Goal: Information Seeking & Learning: Check status

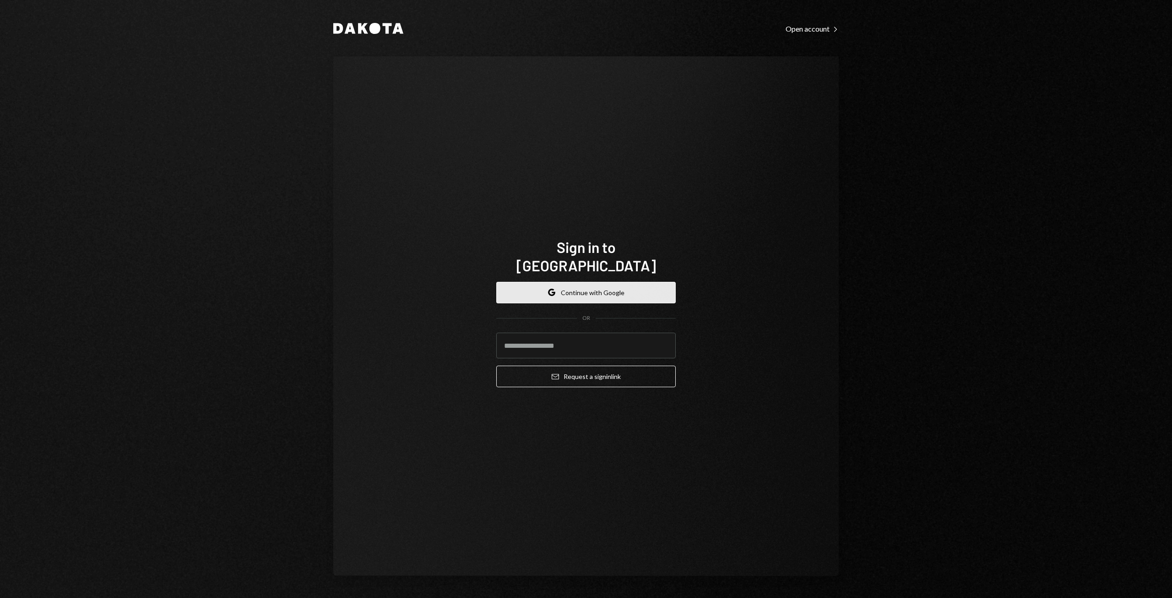
click at [583, 283] on button "Google Continue with Google" at bounding box center [585, 293] width 179 height 22
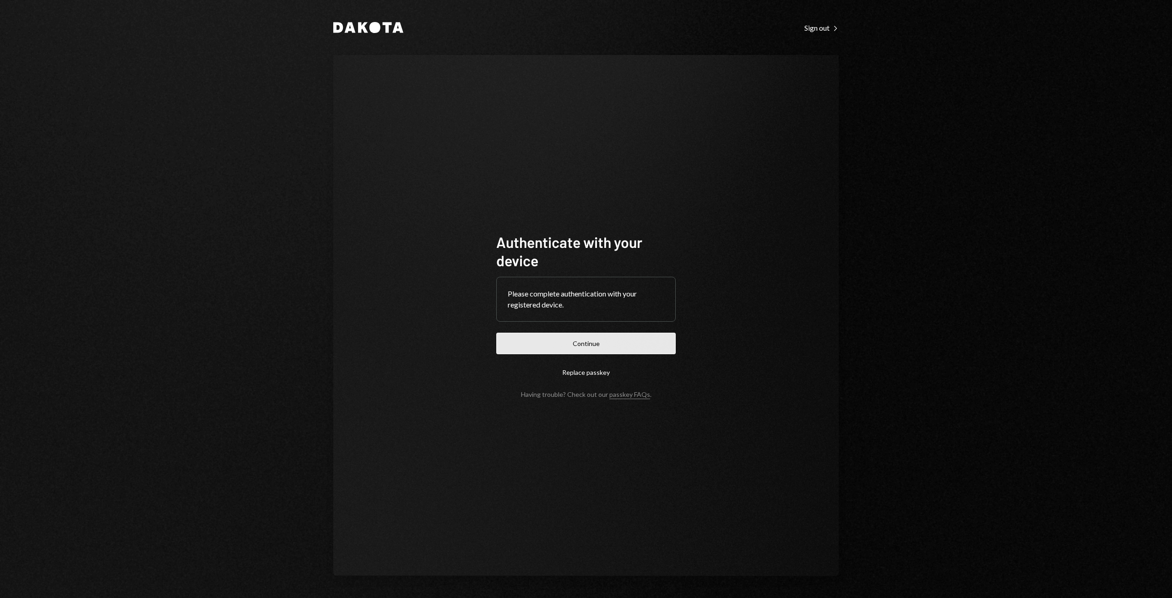
click at [639, 342] on button "Continue" at bounding box center [585, 343] width 179 height 22
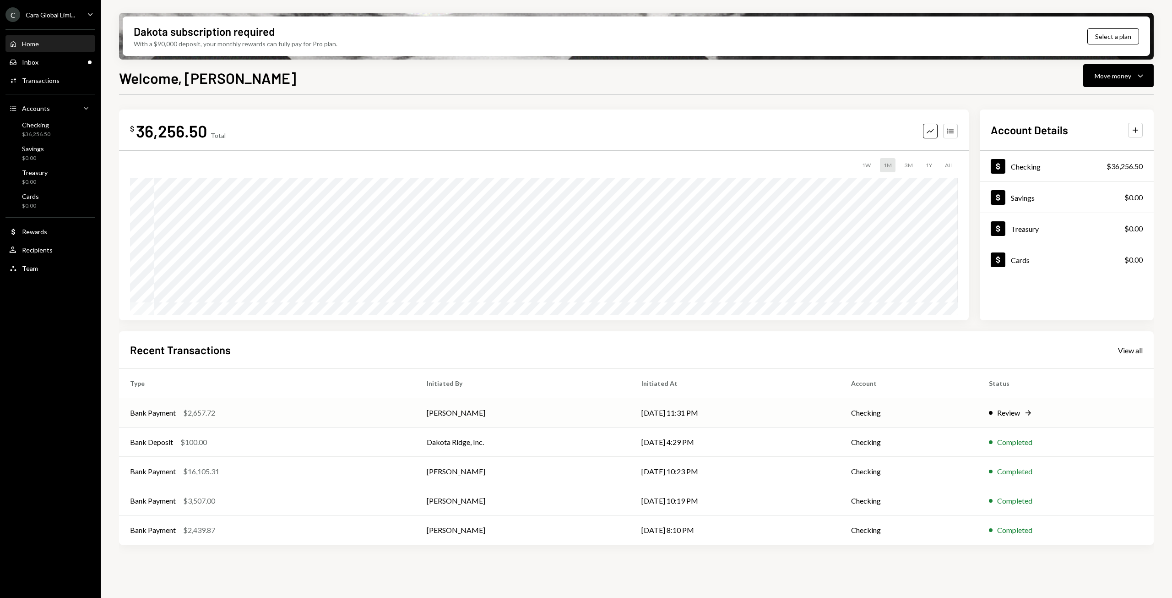
click at [532, 418] on td "Eadaoin Fleming" at bounding box center [523, 412] width 215 height 29
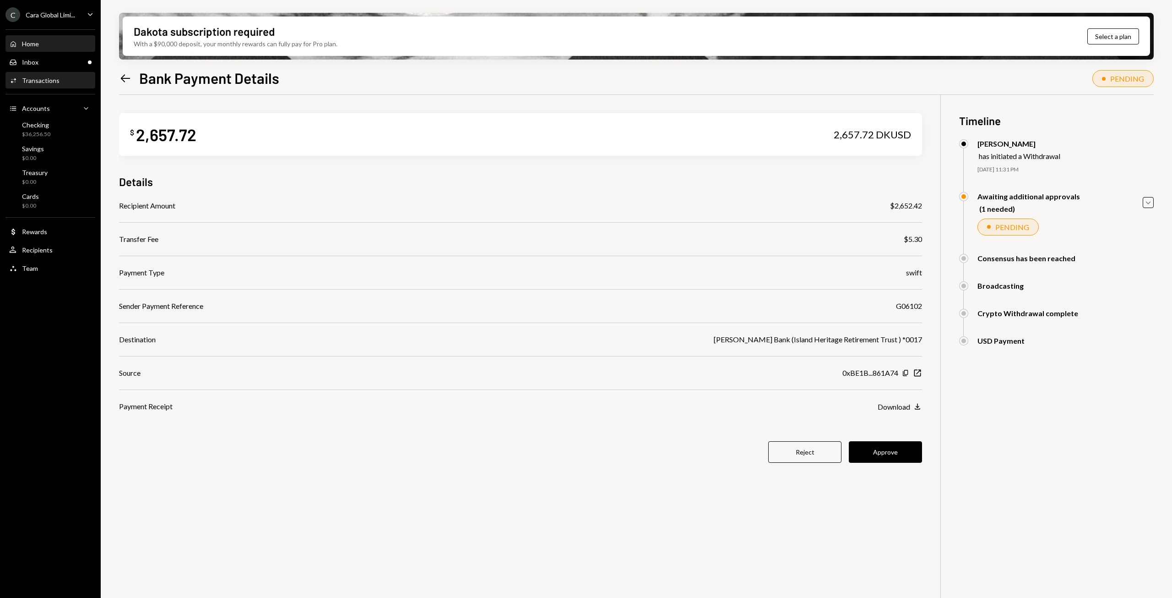
click at [25, 49] on div "Home Home" at bounding box center [50, 44] width 82 height 16
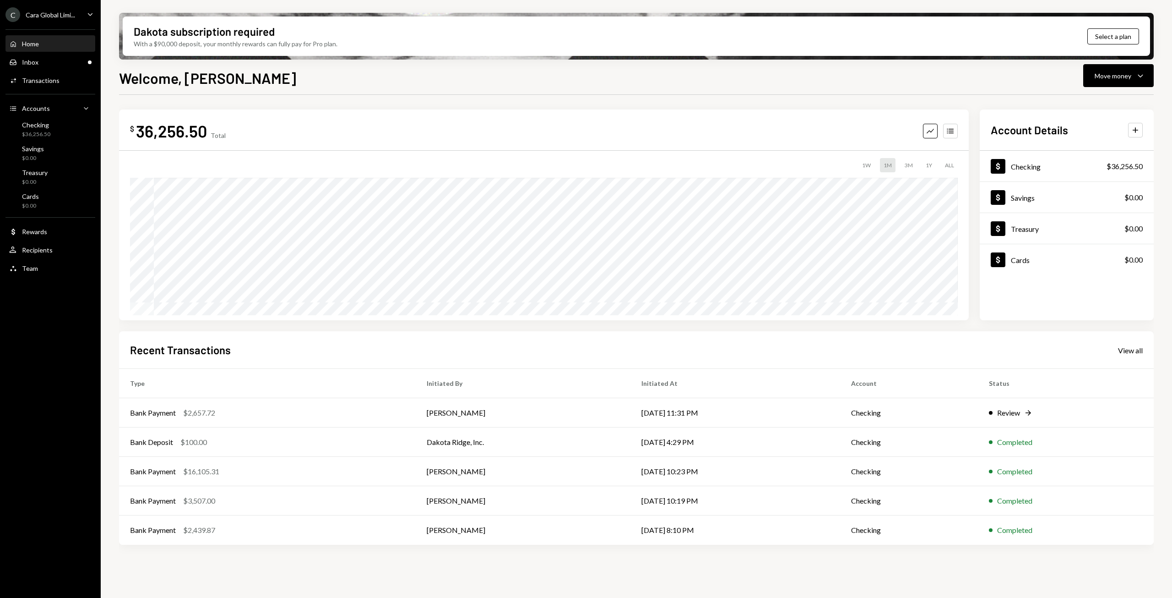
click at [988, 552] on div "$ 36,256.50 Total Graph Accounts 1W 1M 3M 1Y ALL Account Details Plus Dollar Ch…" at bounding box center [636, 335] width 1035 height 453
click at [67, 130] on div "Checking $36,256.50" at bounding box center [50, 129] width 82 height 17
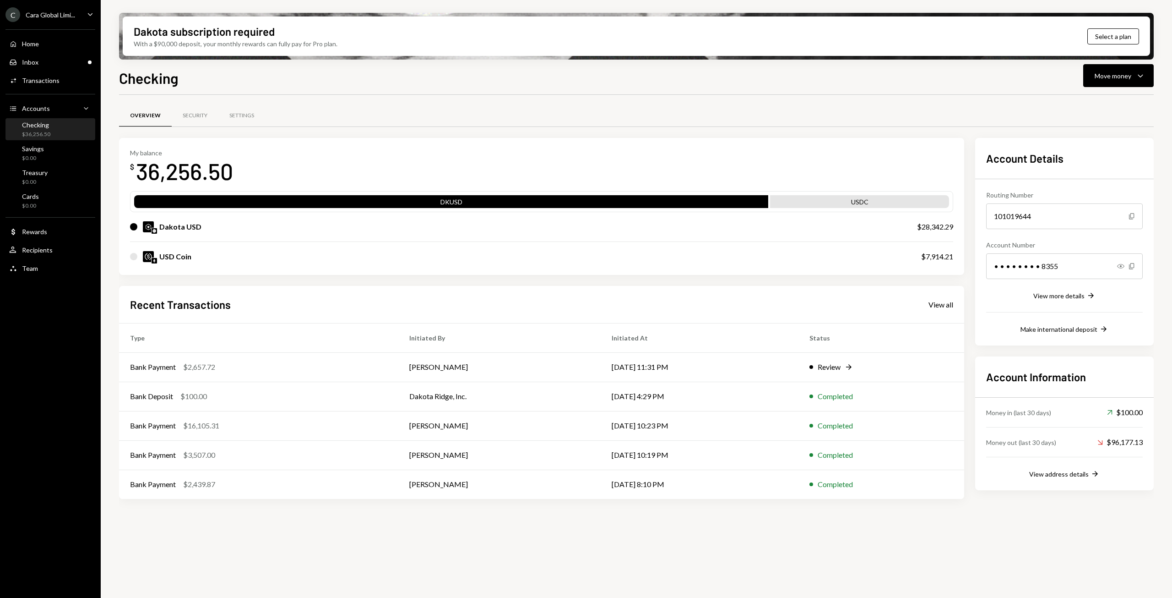
click at [967, 293] on div "My balance $ 36,256.50 DKUSD USDC Dakota USD $28,342.29 USD Coin $7,914.21 Rece…" at bounding box center [636, 318] width 1035 height 361
click at [935, 305] on div "View all" at bounding box center [941, 304] width 25 height 9
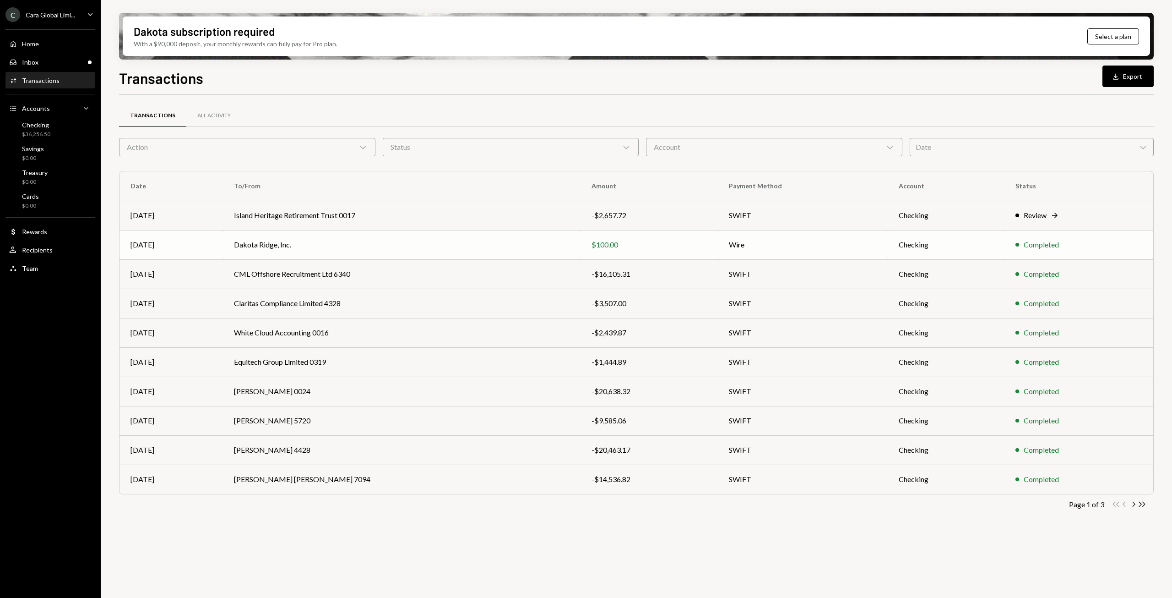
click at [647, 242] on div "$100.00" at bounding box center [649, 244] width 115 height 11
